Goal: Information Seeking & Learning: Learn about a topic

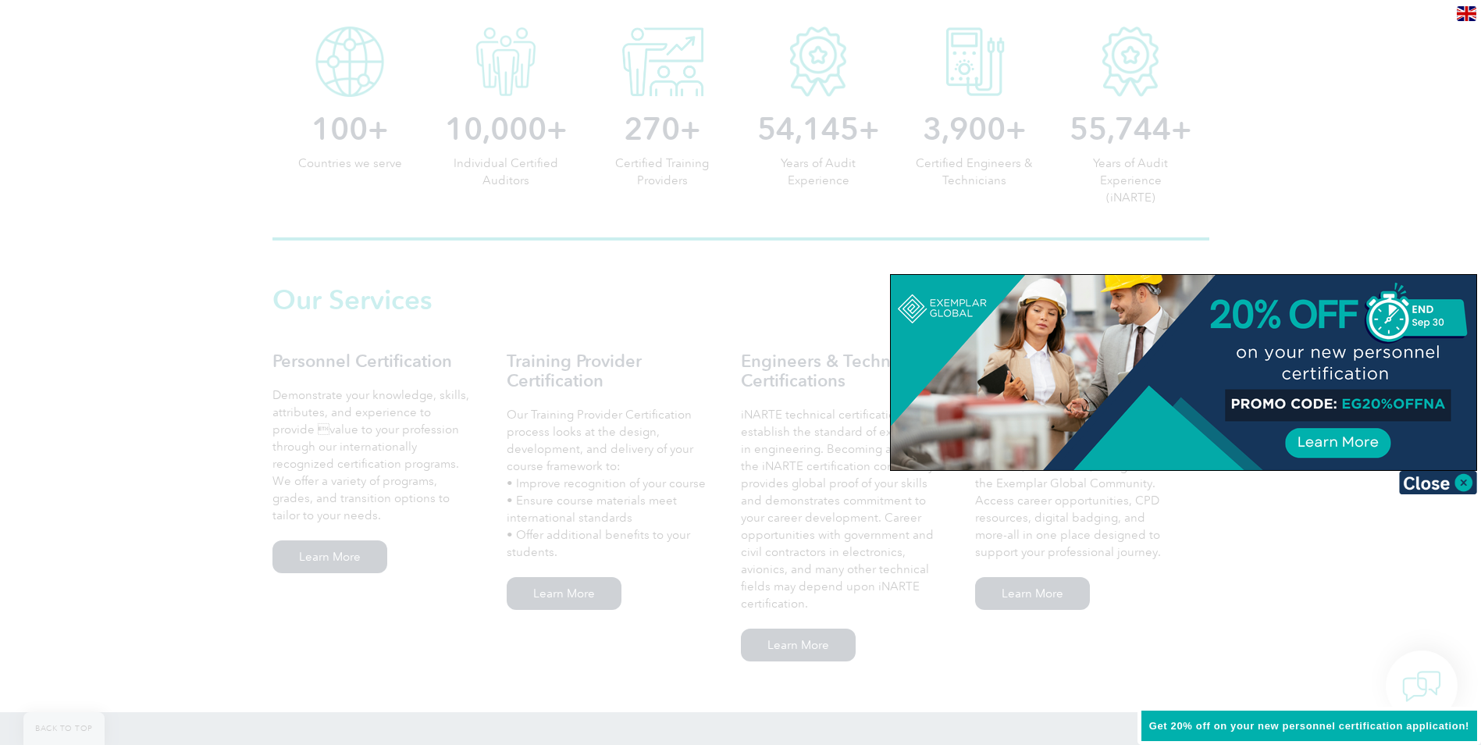
scroll to position [859, 0]
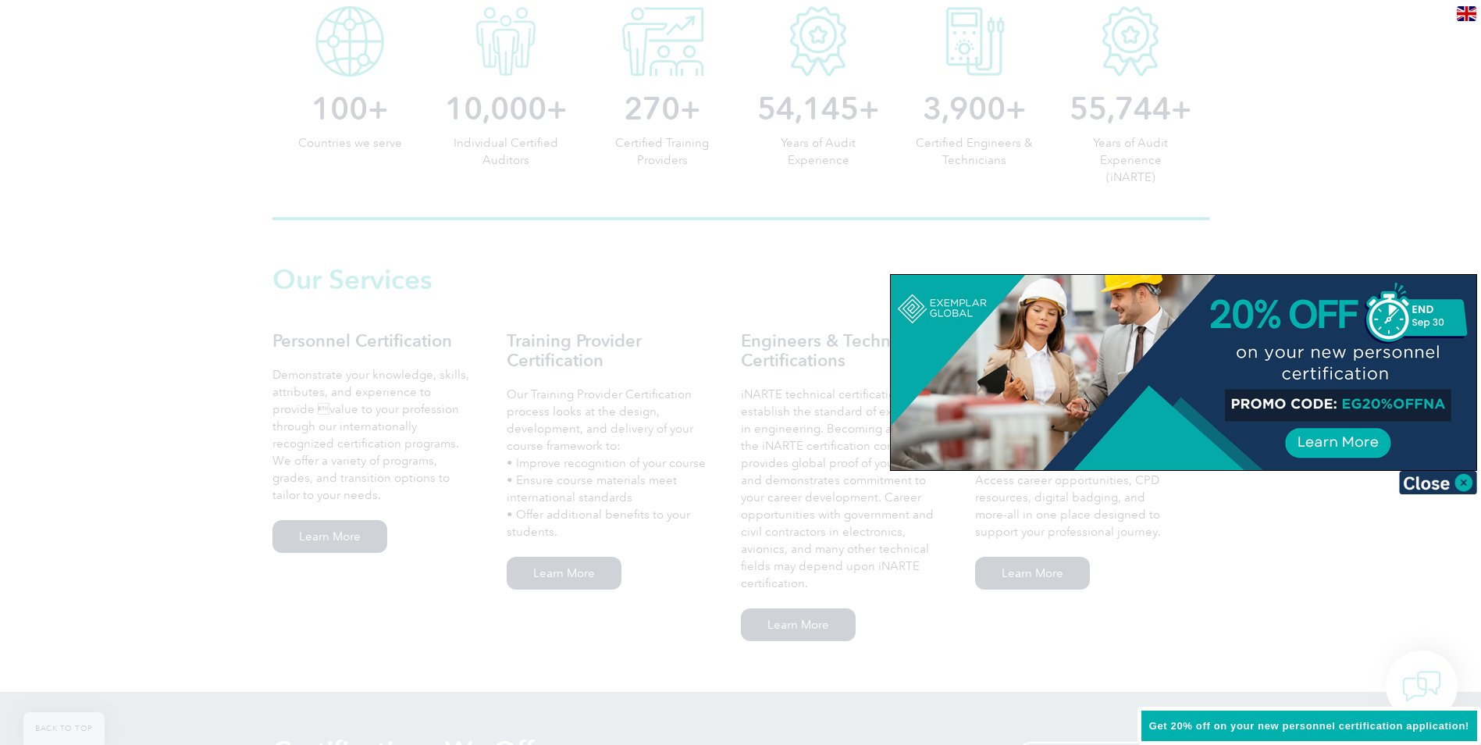
click at [1353, 436] on div at bounding box center [1183, 372] width 585 height 195
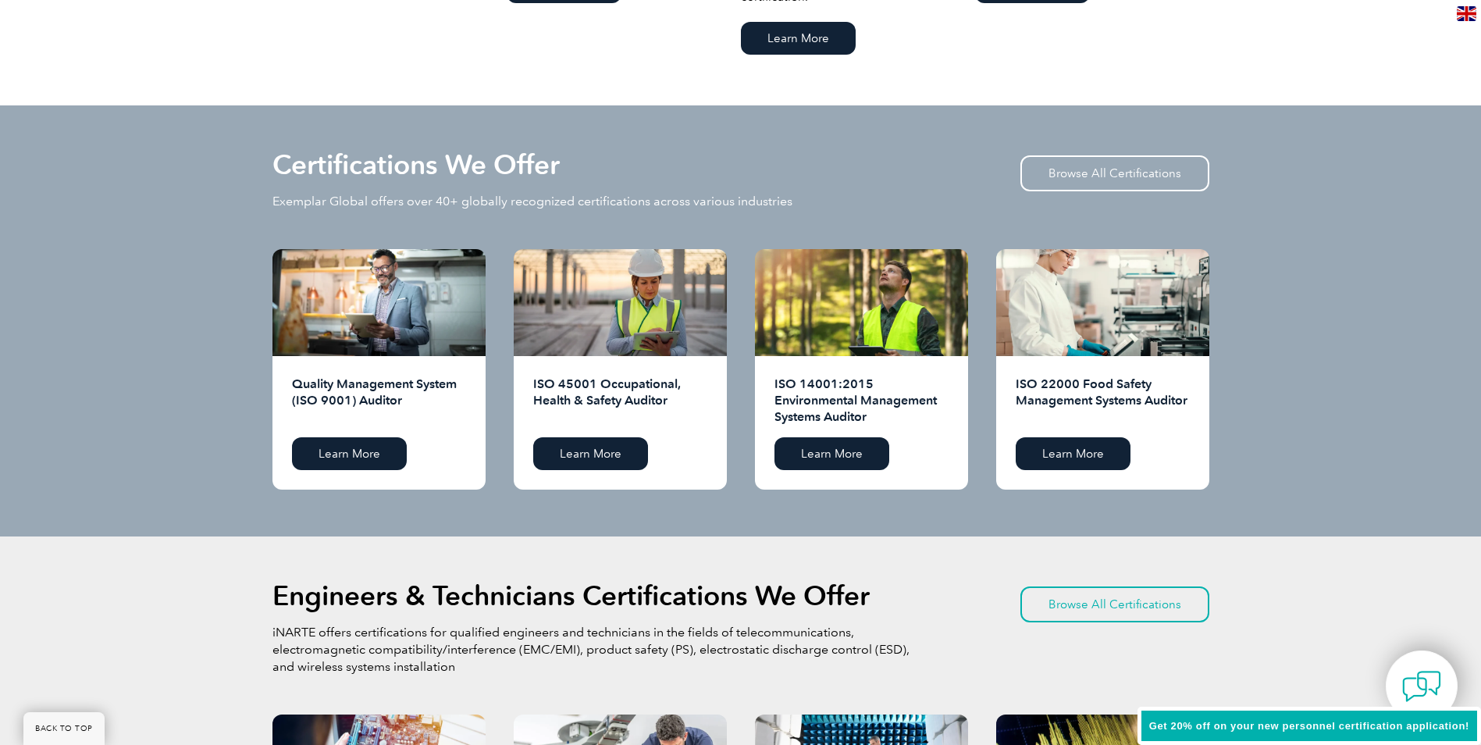
scroll to position [1483, 0]
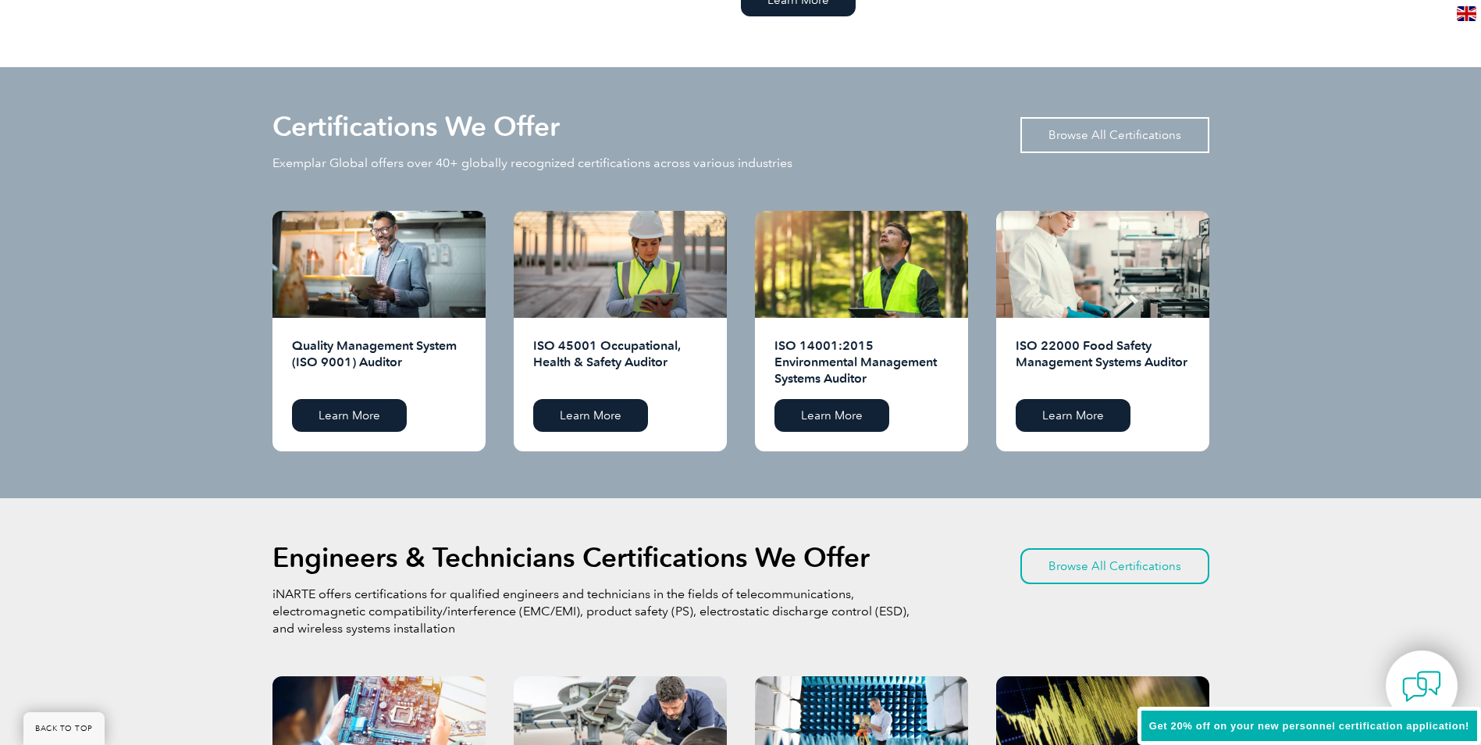
click at [1122, 138] on link "Browse All Certifications" at bounding box center [1114, 135] width 189 height 36
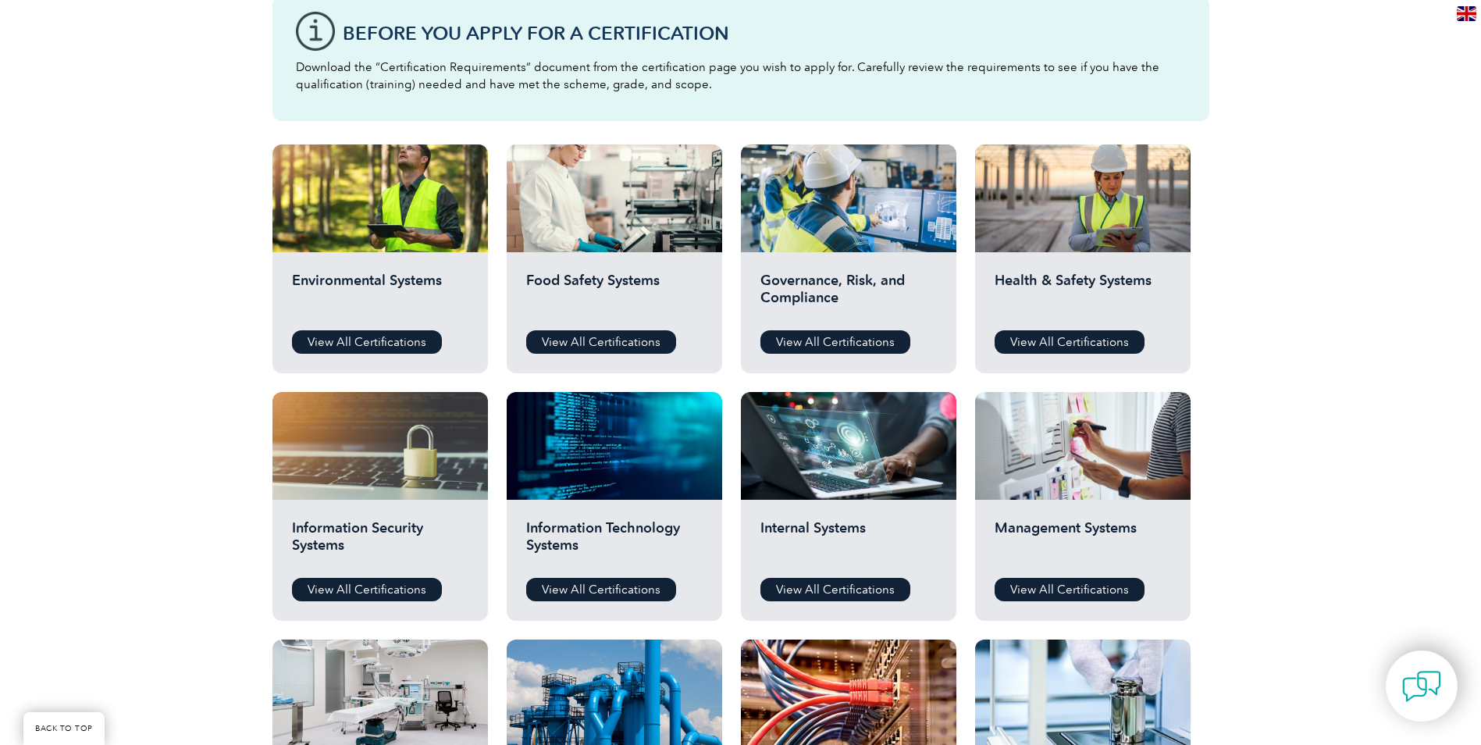
scroll to position [390, 0]
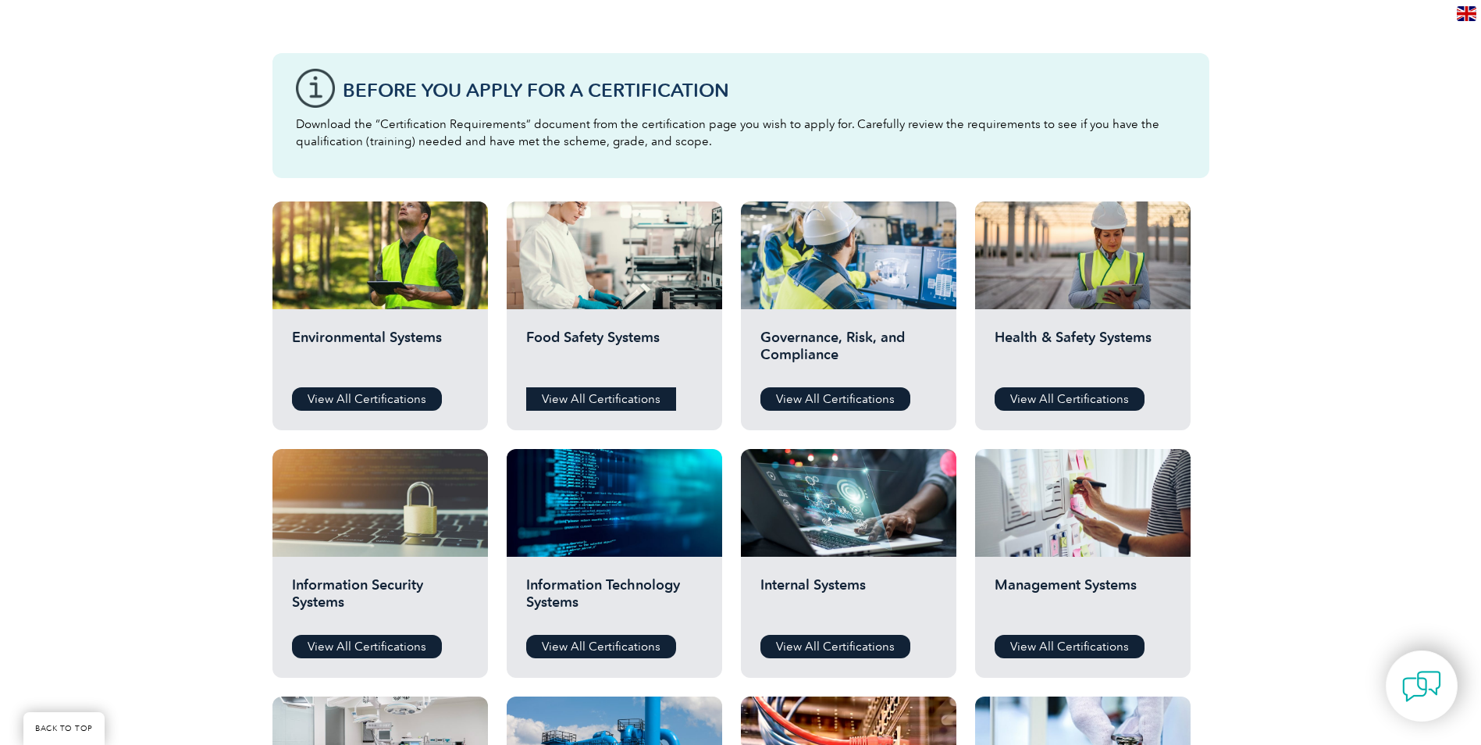
click at [592, 404] on link "View All Certifications" at bounding box center [601, 398] width 150 height 23
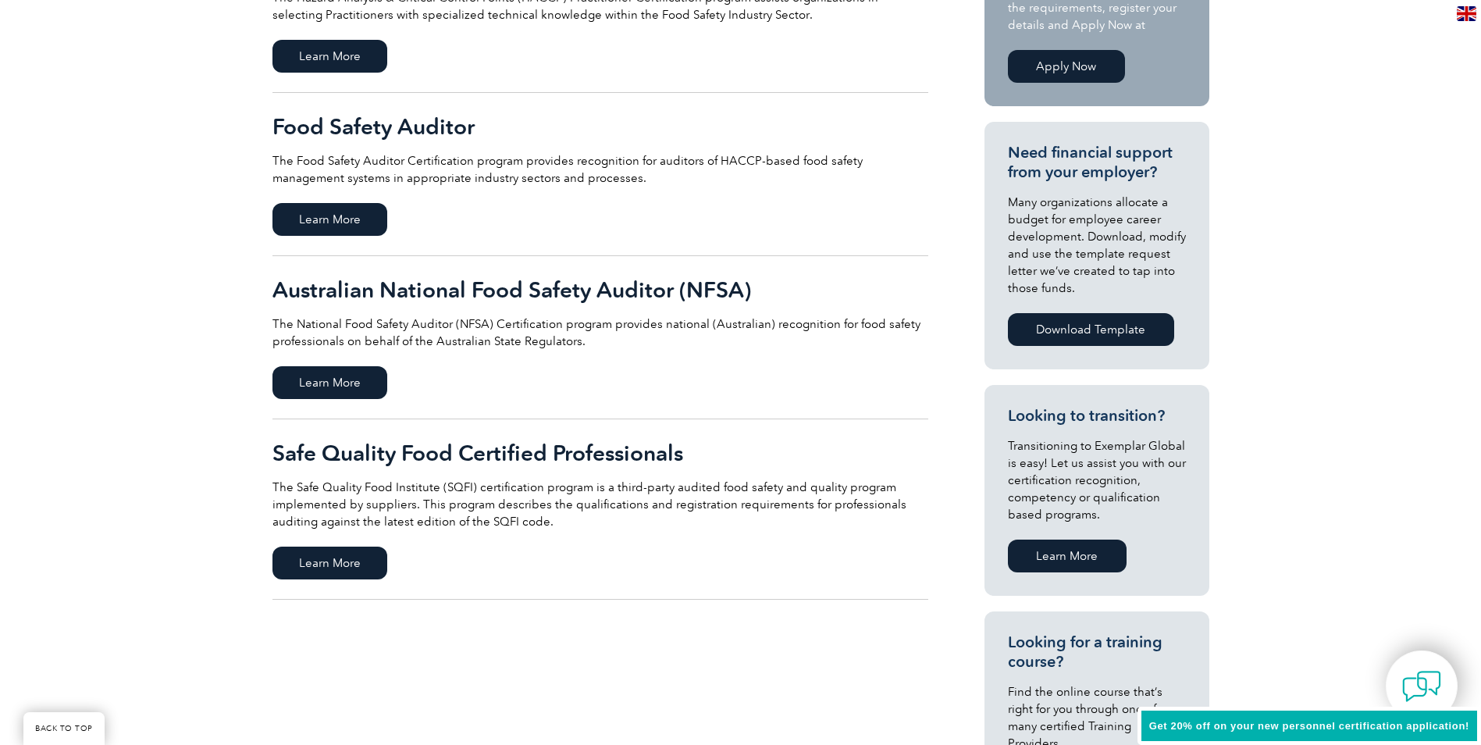
scroll to position [468, 0]
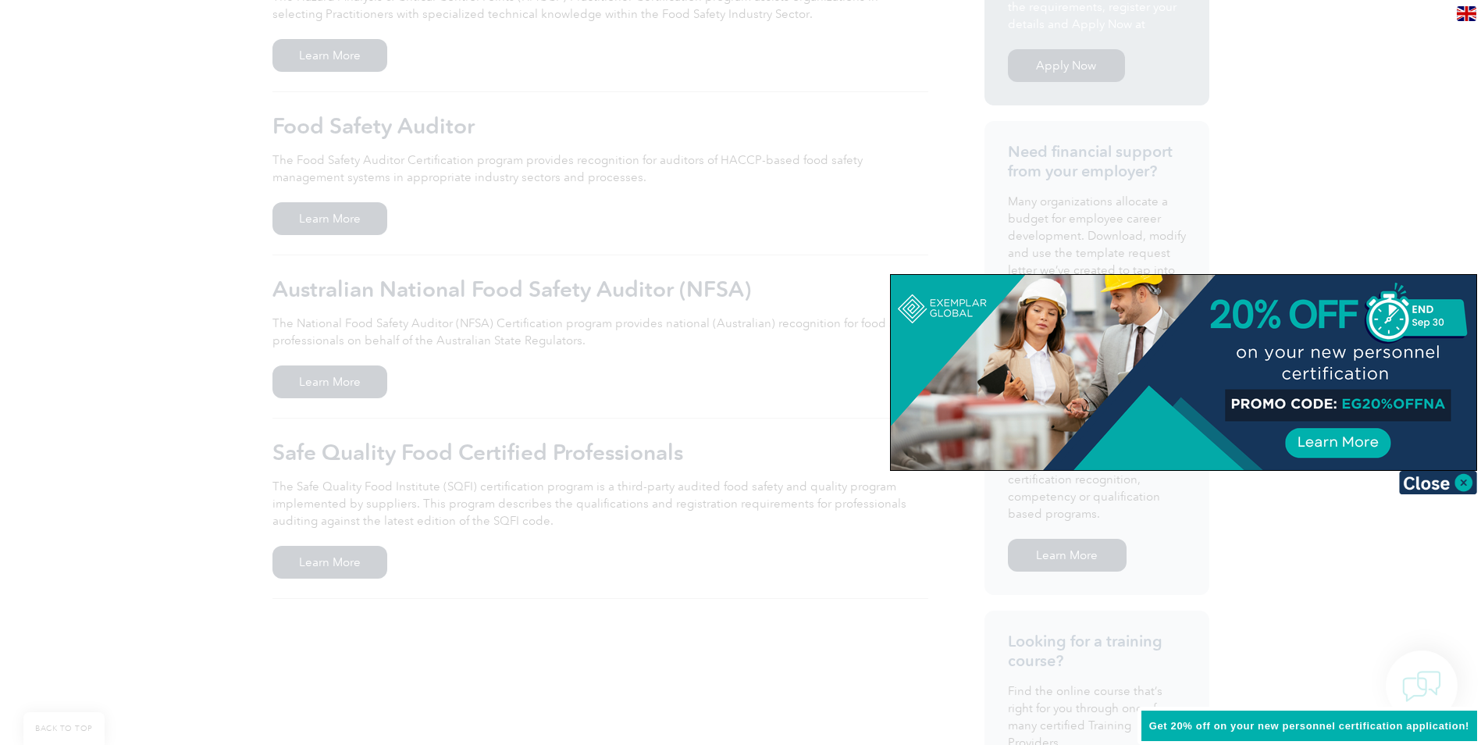
click at [125, 539] on div at bounding box center [740, 372] width 1481 height 745
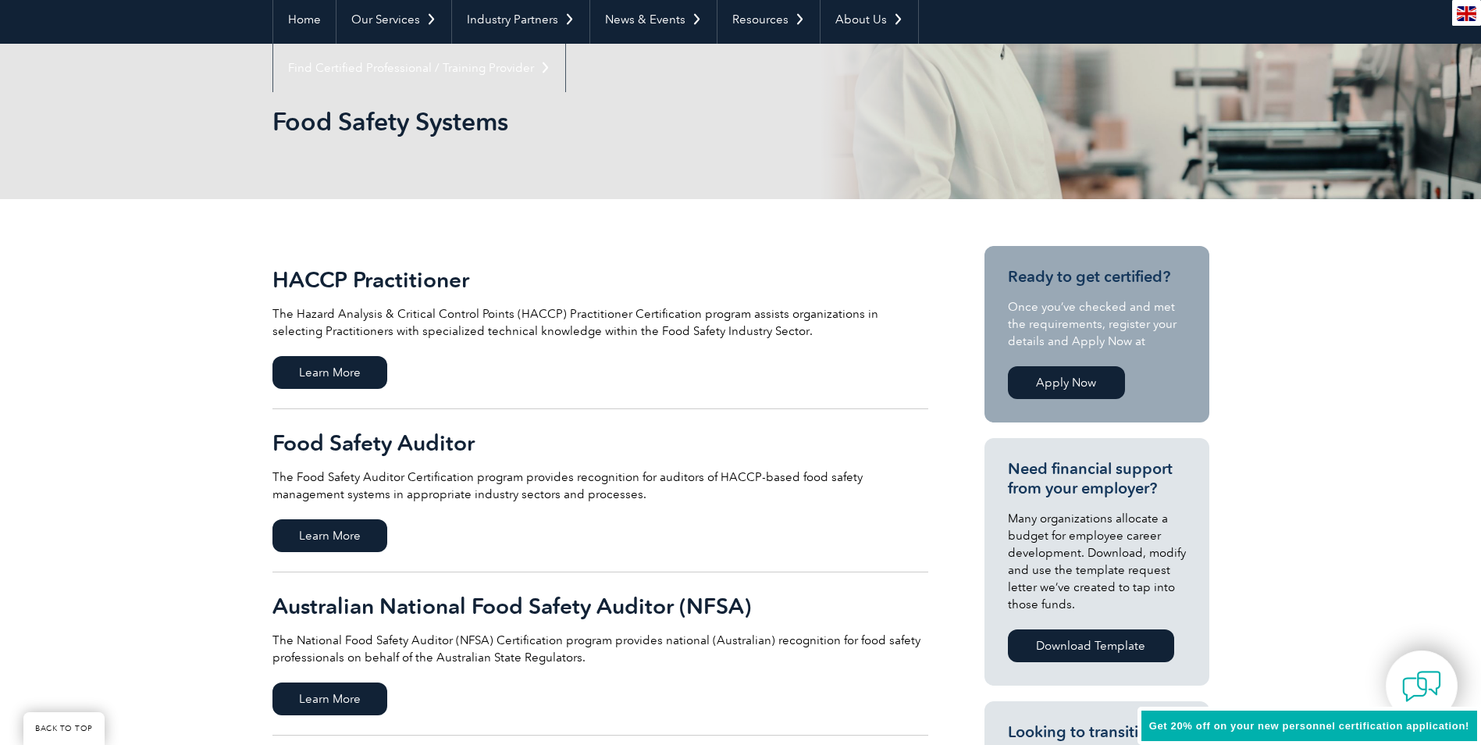
scroll to position [0, 0]
